Goal: Navigation & Orientation: Find specific page/section

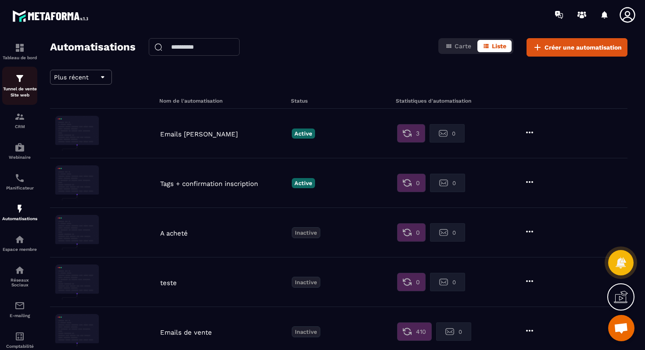
click at [16, 94] on p "Tunnel de vente Site web" at bounding box center [19, 92] width 35 height 12
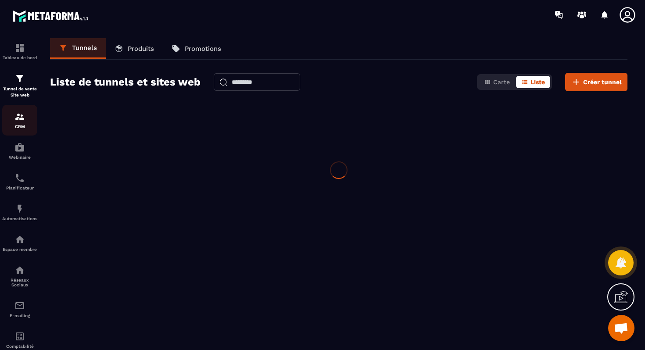
click at [16, 120] on img at bounding box center [19, 116] width 11 height 11
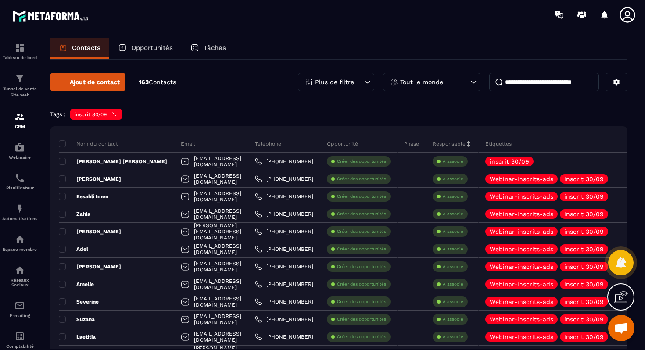
click at [117, 114] on icon at bounding box center [114, 114] width 7 height 7
